Goal: Use online tool/utility: Use online tool/utility

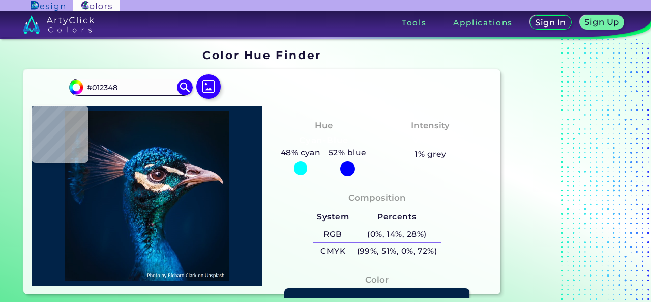
type input "#080d14"
type input "#080D14"
type input "#25292f"
type input "#25292F"
type input "#001b38"
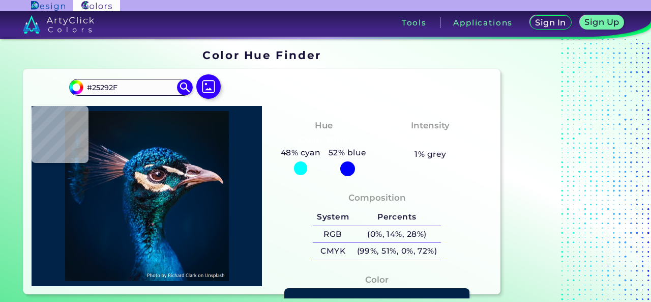
type input "#001B38"
type input "#0a203d"
type input "#0A203D"
type input "#081a32"
type input "#081A32"
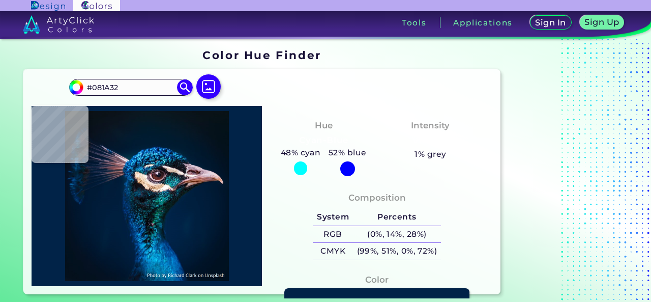
scroll to position [67, 0]
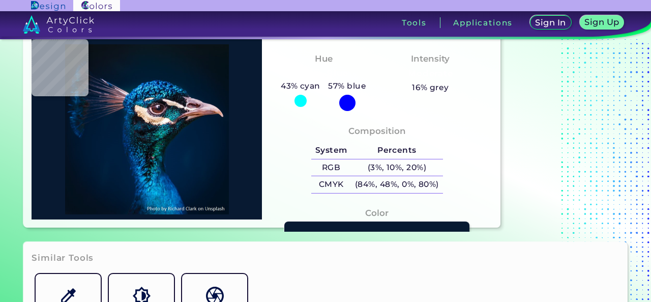
type input "#031833"
type input "#0e2342"
type input "#0E2342"
type input "#0a1938"
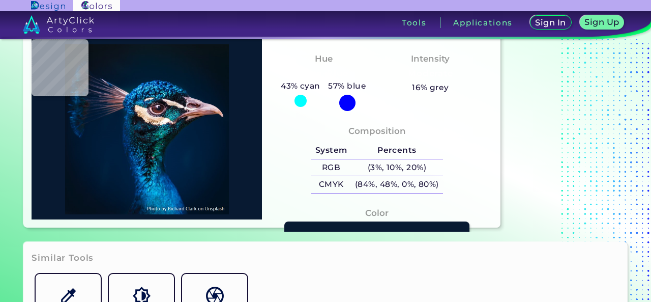
type input "#0A1938"
type input "#293651"
type input "#4c4860"
type input "#4C4860"
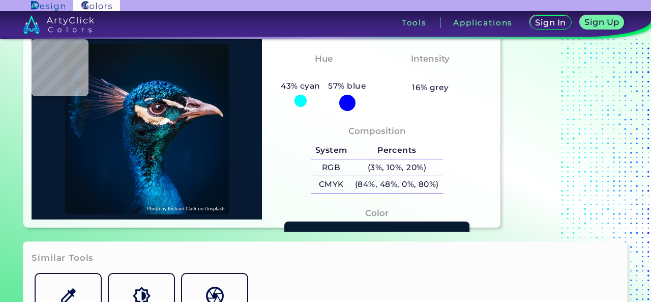
type input "#051e36"
type input "#051E36"
type input "#1b2a44"
type input "#1B2A44"
type input "#06213b"
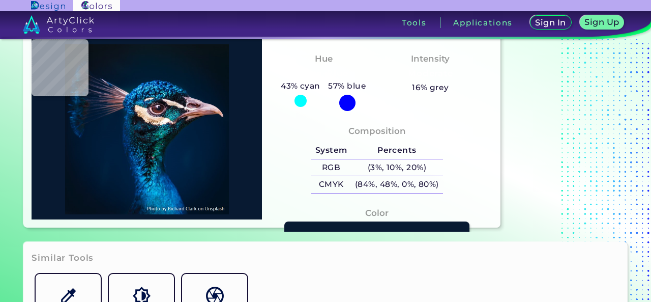
type input "#06213B"
type input "#22304d"
type input "#22304D"
type input "#192437"
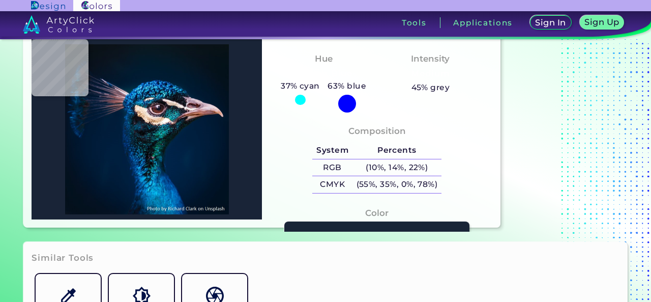
type input "#283045"
type input "#061b33"
type input "#061B33"
type input "#001b37"
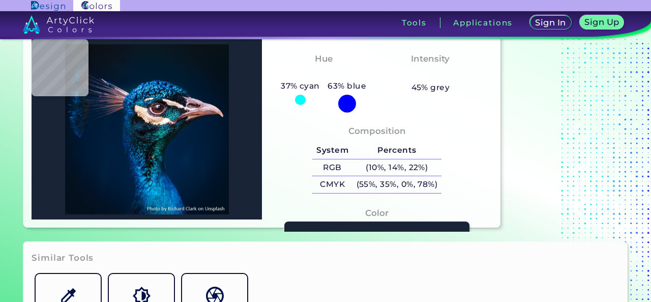
type input "#001B37"
type input "#001b36"
type input "#001B36"
type input "#001b38"
type input "#001B38"
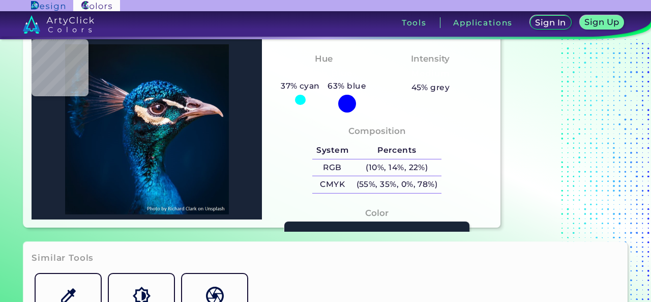
type input "#011c39"
type input "#011C39"
type input "#001c39"
type input "#001C39"
type input "#001d3b"
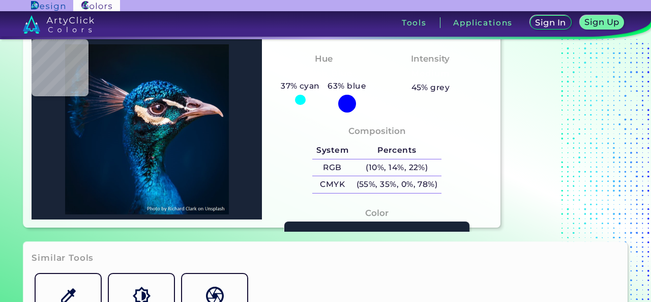
type input "#001D3B"
type input "#00203e"
type input "#00203E"
type input "#00223f"
type input "#00223F"
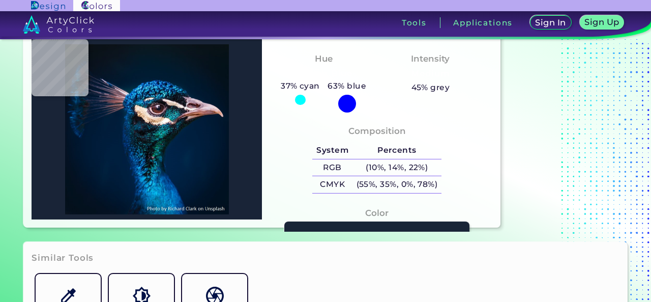
type input "#00243e"
type input "#00243E"
type input "#032646"
type input "#002d4c"
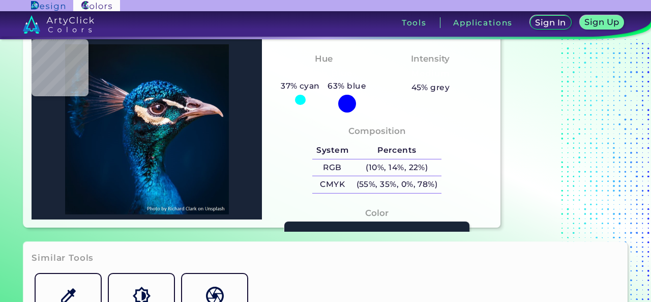
type input "#002D4C"
type input "#00396b"
type input "#00396B"
type input "#054c86"
type input "#054C86"
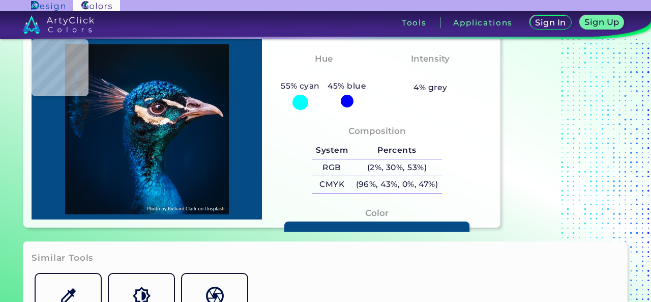
type input "#0f4d78"
type input "#0F4D78"
type input "#073358"
type input "#062b4a"
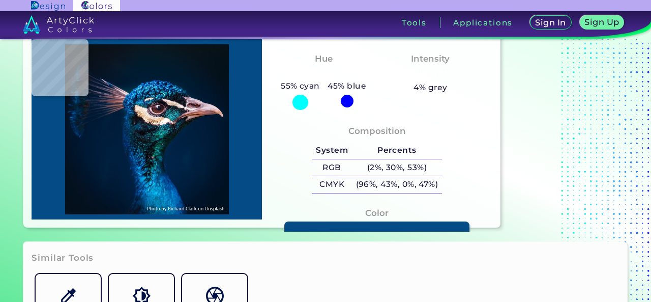
type input "#062B4A"
type input "#1c394d"
type input "#1C394D"
type input "#152e41"
type input "#152E41"
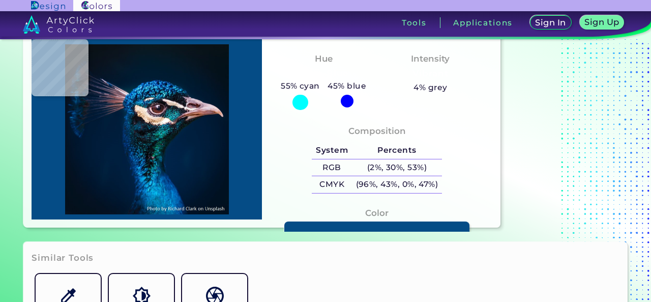
type input "#14313c"
type input "#14313C"
type input "#12131e"
type input "#12131E"
type input "#0d0d11"
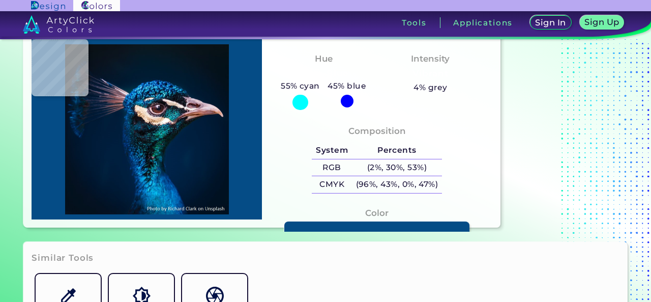
type input "#0D0D11"
type input "#0b0c11"
type input "#0B0C11"
type input "#0c0b10"
type input "#0C0B10"
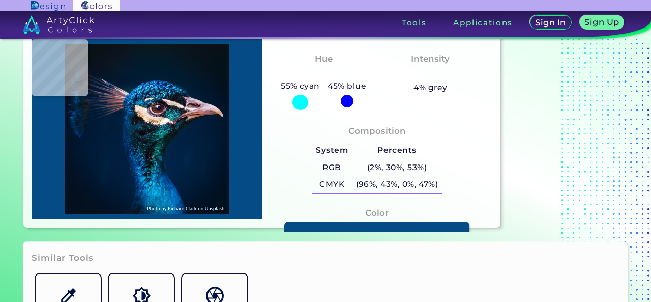
type input "#113139"
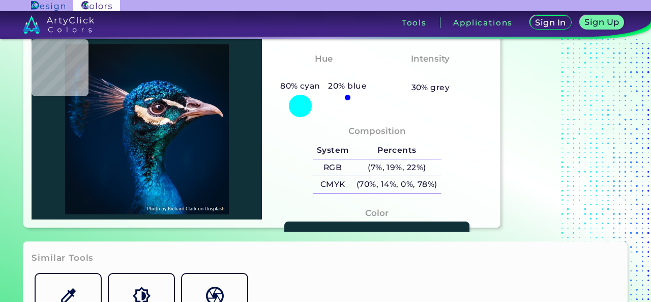
type input "#0d3d5b"
type input "#0D3D5B"
type input "#14607d"
type input "#14607D"
type input "#07415b"
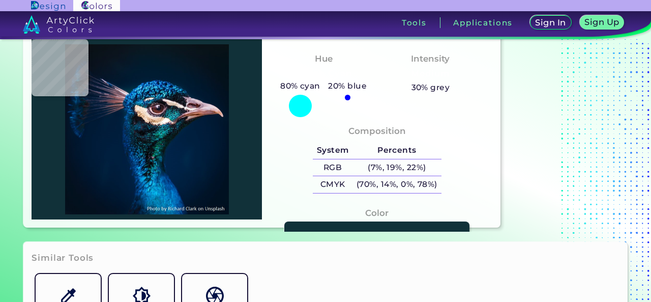
type input "#07415B"
type input "#092338"
type input "#161a25"
type input "#161A25"
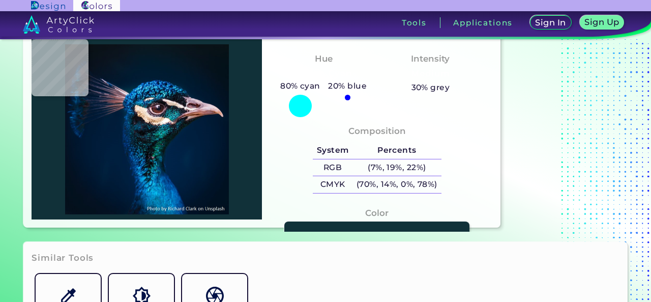
type input "#060b12"
type input "#060B12"
type input "#0b121a"
type input "#0B121A"
type input "#001f2c"
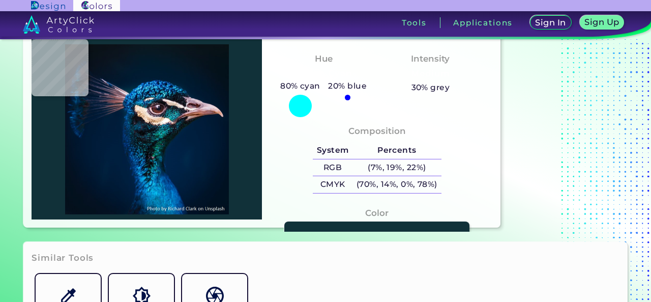
type input "#001F2C"
type input "#062834"
type input "#0c222d"
type input "#0C222D"
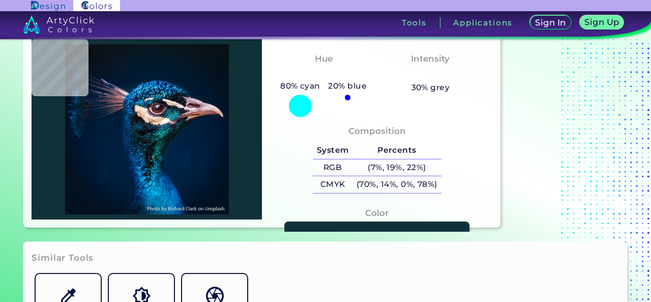
type input "#081827"
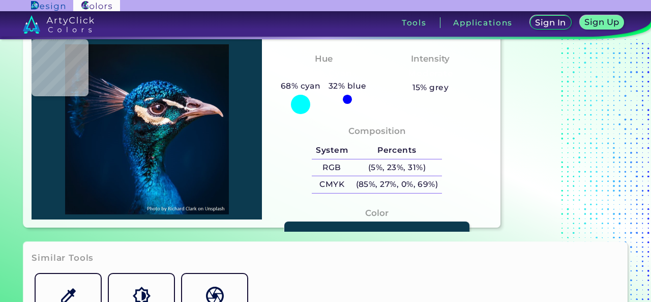
type input "#0c3a4f"
type input "#0C3A4F"
type input "#042231"
type input "#15111c"
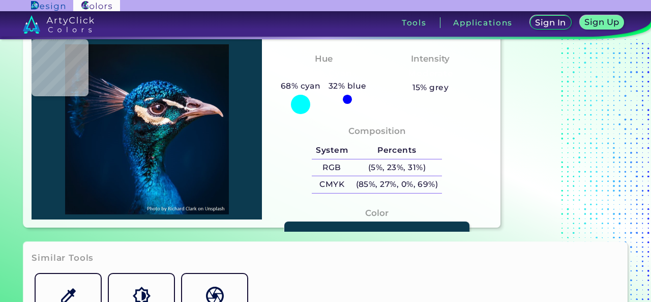
type input "#15111C"
type input "#10131c"
type input "#10131C"
type input "#111317"
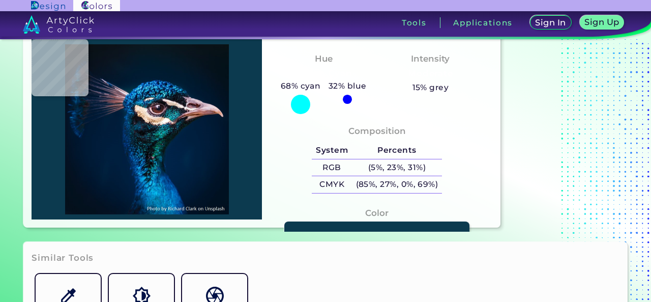
type input "#0c151e"
type input "#0C151E"
type input "#050f1a"
type input "#050F1A"
type input "#082127"
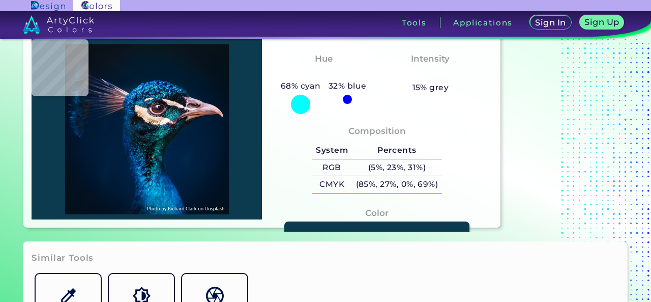
type input "#082127"
type input "#126174"
type input "#0d2737"
type input "#0D2737"
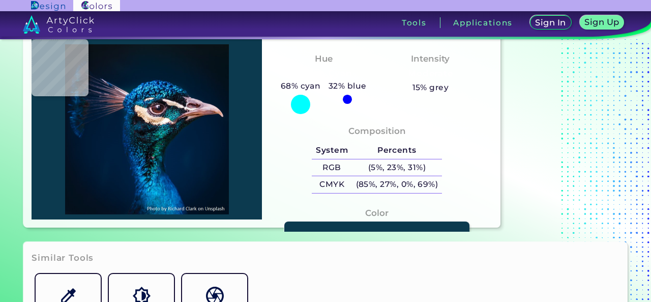
type input "#00262e"
type input "#00262E"
type input "#0b1d27"
type input "#0B1D27"
type input "#0c1421"
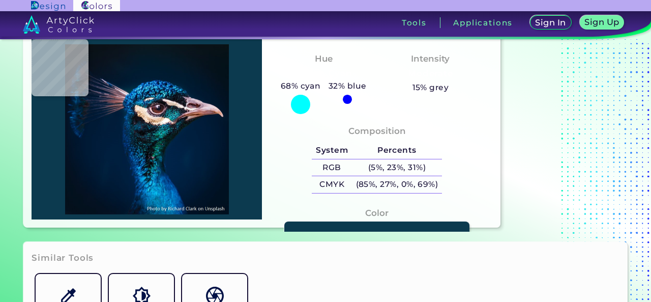
type input "#0C1421"
type input "#002d43"
type input "#002D43"
type input "#062b42"
type input "#062B42"
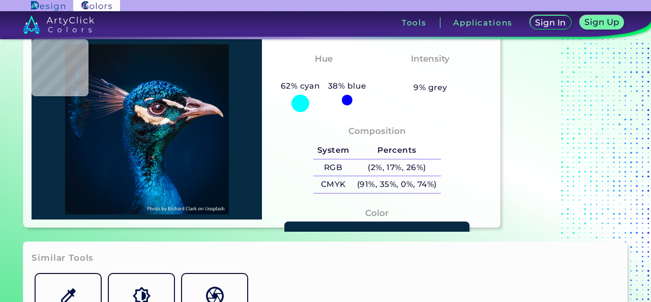
type input "#013f5f"
type input "#013F5F"
type input "#09496f"
type input "#09496F"
type input "#12768d"
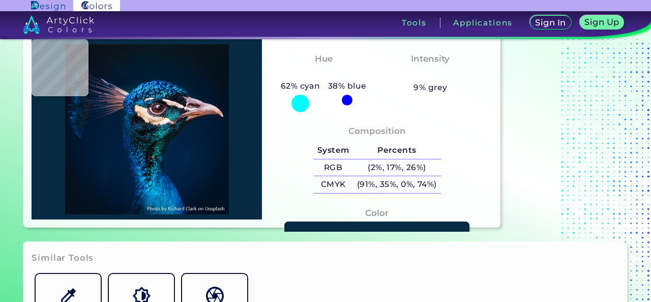
type input "#12768D"
type input "#136a89"
type input "#136A89"
type input "#001e30"
type input "#001E30"
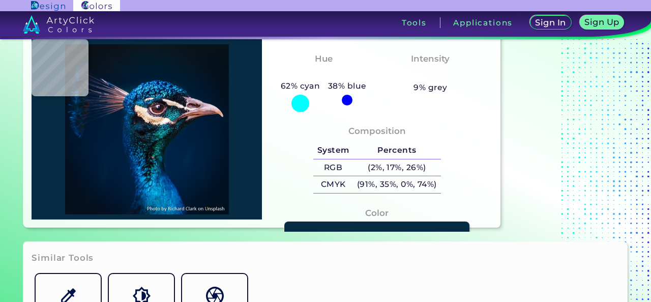
type input "#154661"
type input "#234963"
type input "#012143"
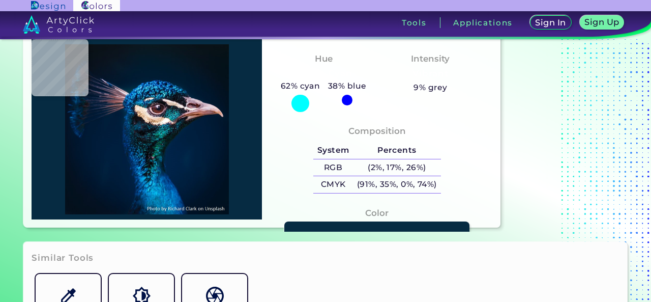
type input "#012143"
type input "#115798"
type input "#002f66"
type input "#002F66"
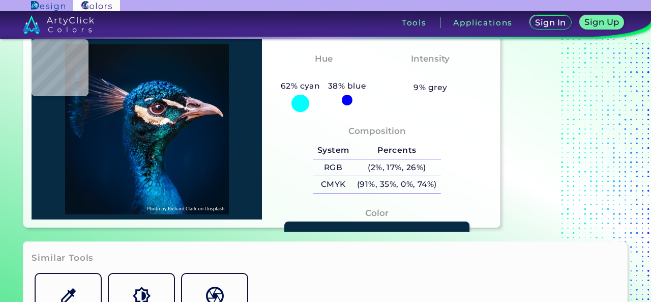
type input "#0a5388"
type input "#0A5388"
type input "#135683"
type input "#011f41"
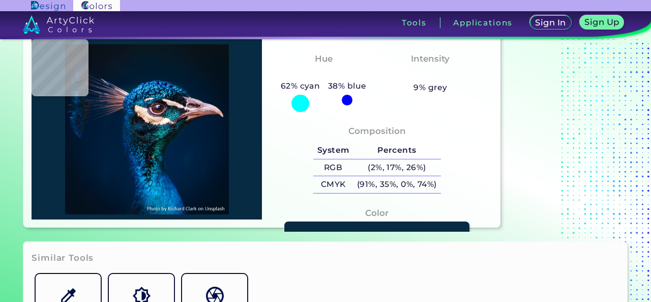
type input "#011F41"
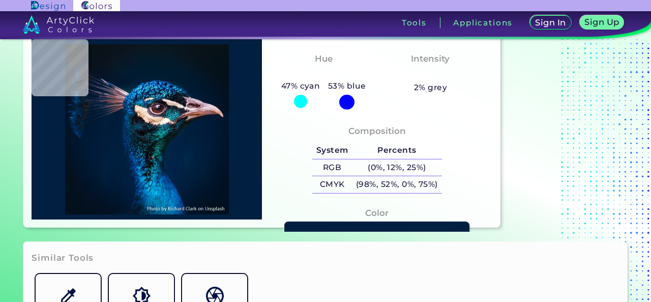
type input "#091d39"
type input "#091D39"
type input "#0f2226"
type input "#0F2226"
type input "#352e3d"
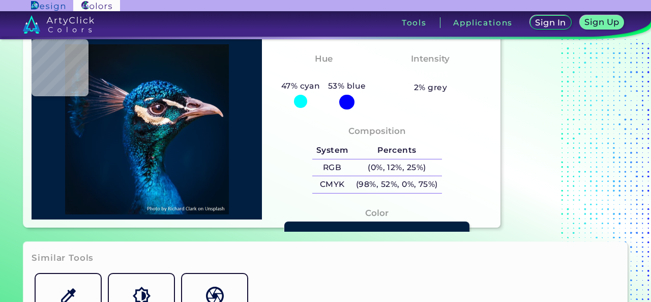
type input "#352E3D"
type input "#191c2c"
type input "#191C2C"
type input "#083526"
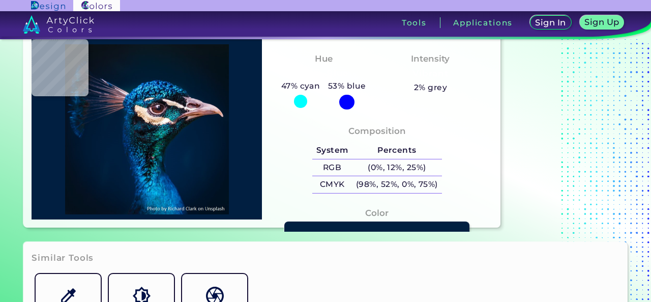
type input "#0a7157"
type input "#0A7157"
type input "#04685f"
type input "#04685F"
type input "#04575d"
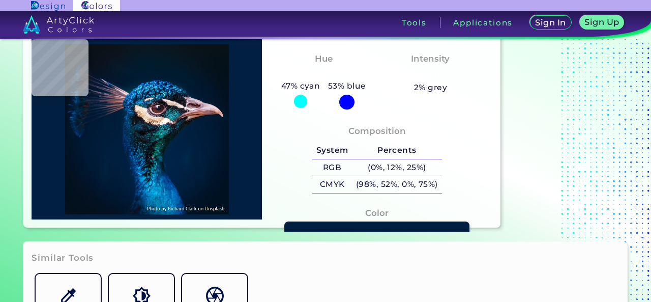
type input "#04575D"
type input "#0a3d4a"
type input "#0A3D4A"
type input "#024e42"
type input "#024E42"
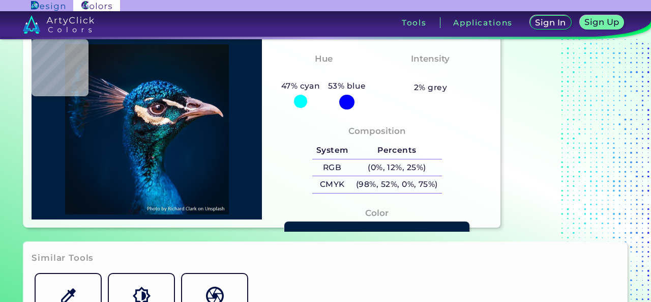
type input "#003b41"
type input "#003B41"
type input "#05303a"
type input "#05303A"
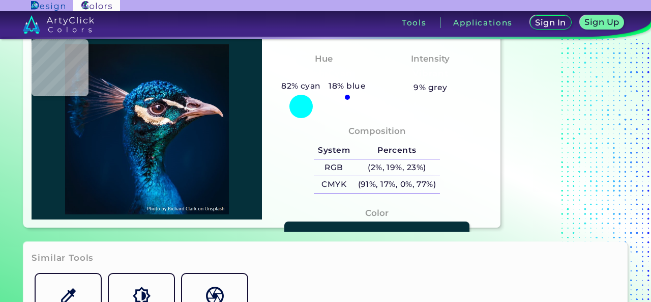
type input "#0c262b"
type input "#0C262B"
type input "#052c35"
type input "#052C35"
type input "#042c27"
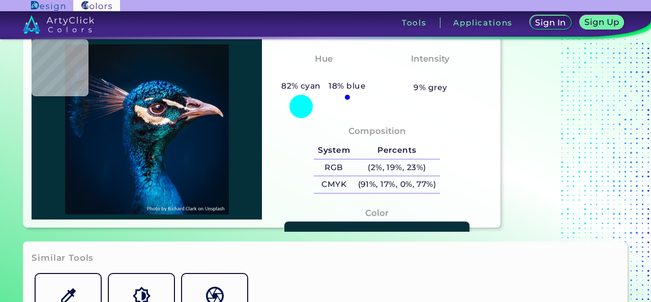
type input "#042C27"
type input "#071a1e"
type input "#071A1E"
type input "#02234a"
type input "#02234A"
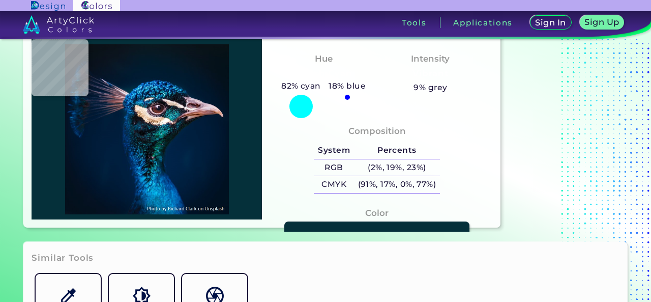
type input "#012348"
type input "#002247"
type input "#002245"
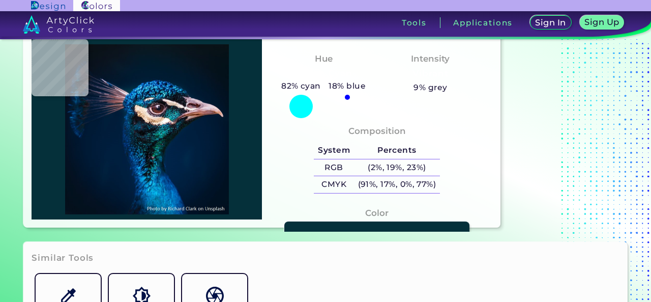
type input "#002245"
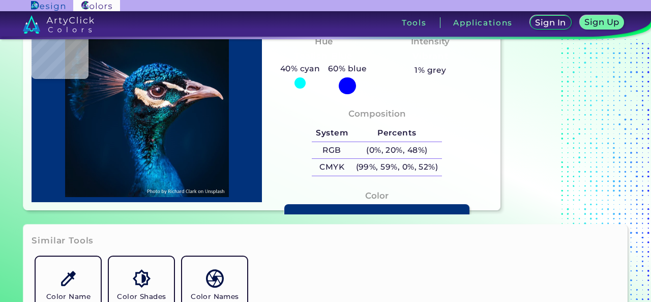
scroll to position [64, 0]
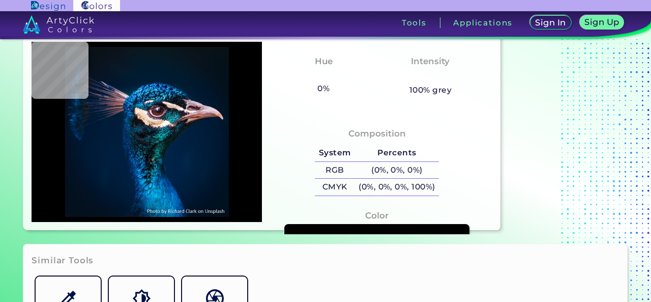
click at [318, 62] on h4 "Hue" at bounding box center [324, 61] width 18 height 15
click at [347, 169] on h5 "RGB" at bounding box center [335, 170] width 40 height 17
click at [374, 216] on h4 "Color" at bounding box center [376, 215] width 23 height 15
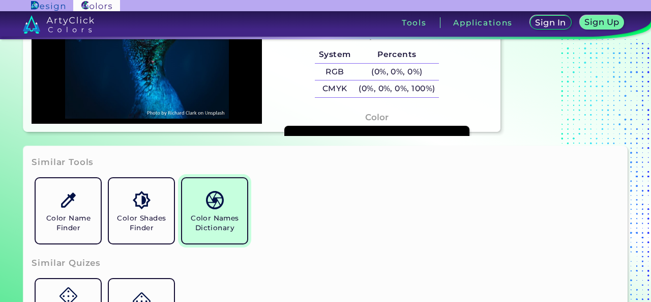
click at [195, 211] on link "Color Names Dictionary" at bounding box center [214, 210] width 73 height 73
